Goal: Task Accomplishment & Management: Use online tool/utility

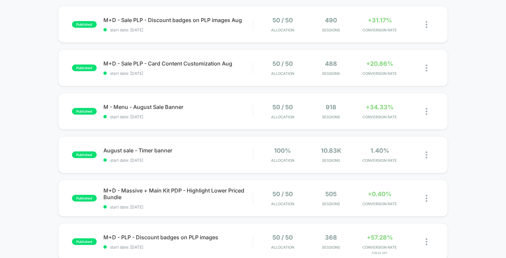
scroll to position [101, 0]
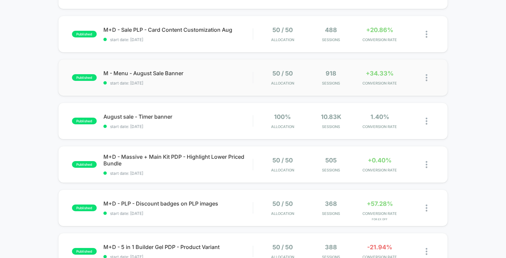
click at [426, 78] on img at bounding box center [426, 77] width 2 height 7
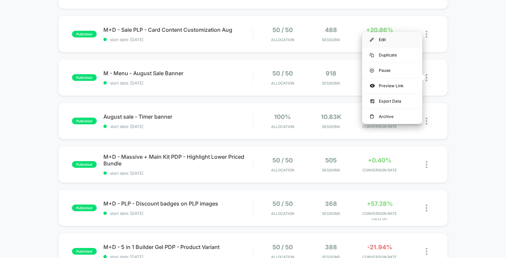
click at [391, 42] on div "Edit" at bounding box center [392, 39] width 60 height 15
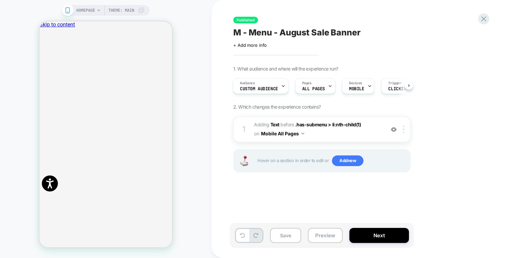
scroll to position [0, 0]
click at [375, 236] on button "Next" at bounding box center [379, 235] width 60 height 15
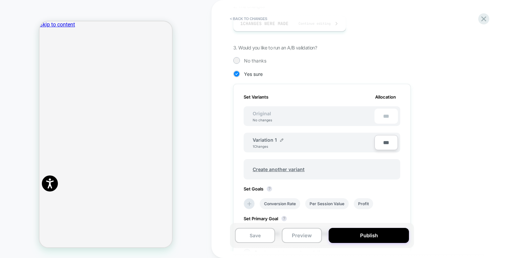
scroll to position [109, 0]
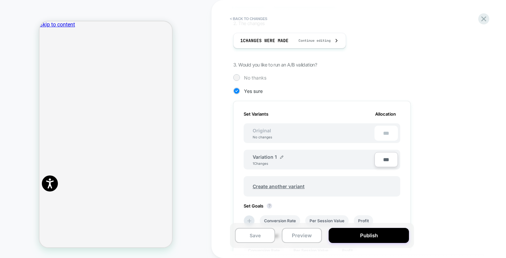
click at [255, 77] on span "No thanks" at bounding box center [255, 78] width 22 height 6
